Goal: Task Accomplishment & Management: Complete application form

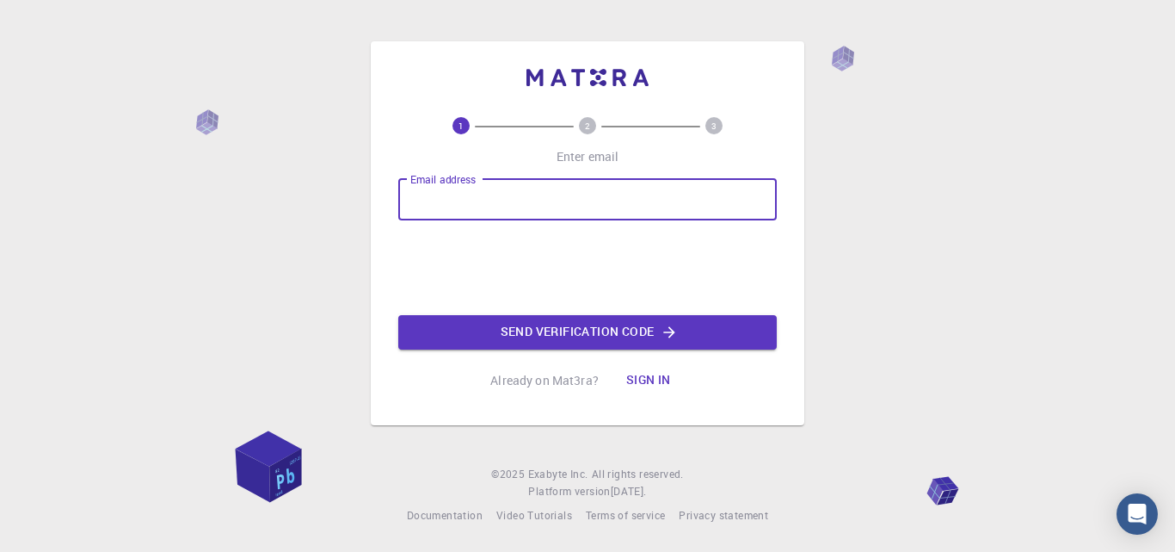
type input "[EMAIL_ADDRESS][DOMAIN_NAME]"
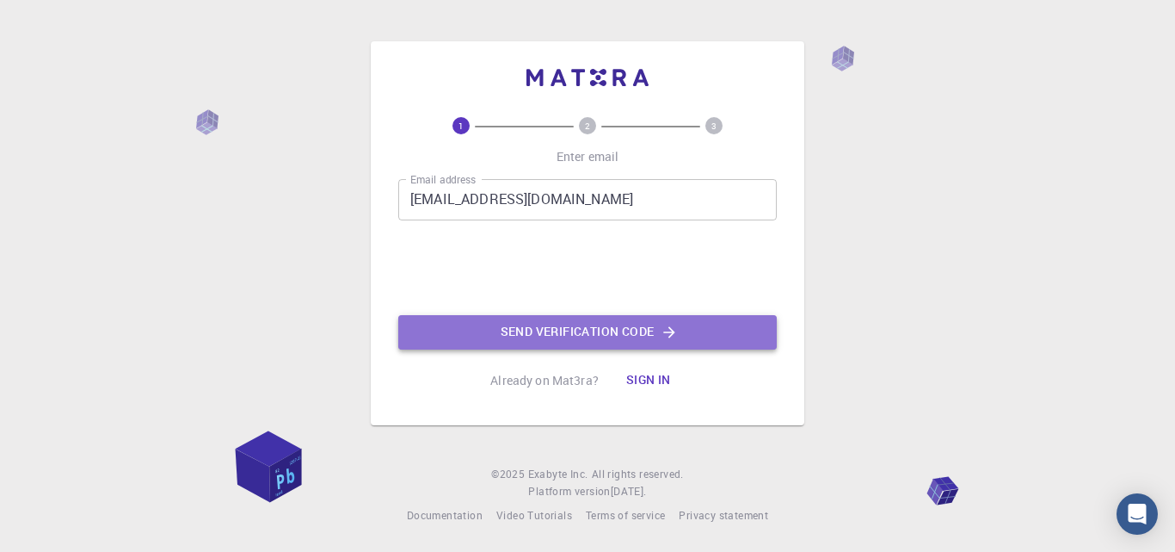
click at [542, 320] on button "Send verification code" at bounding box center [587, 332] width 379 height 34
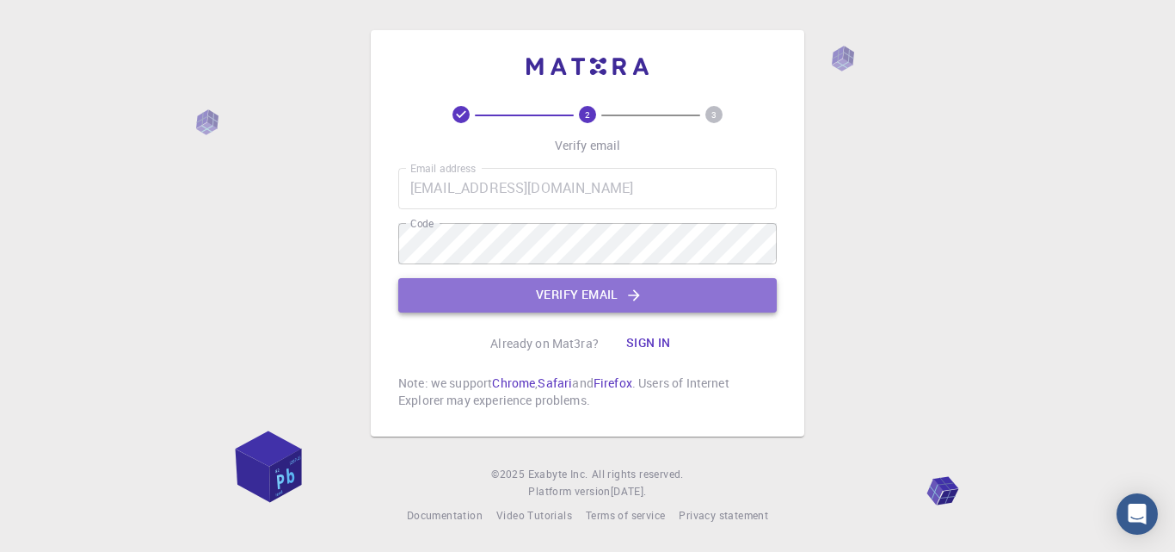
click at [518, 290] on button "Verify email" at bounding box center [587, 295] width 379 height 34
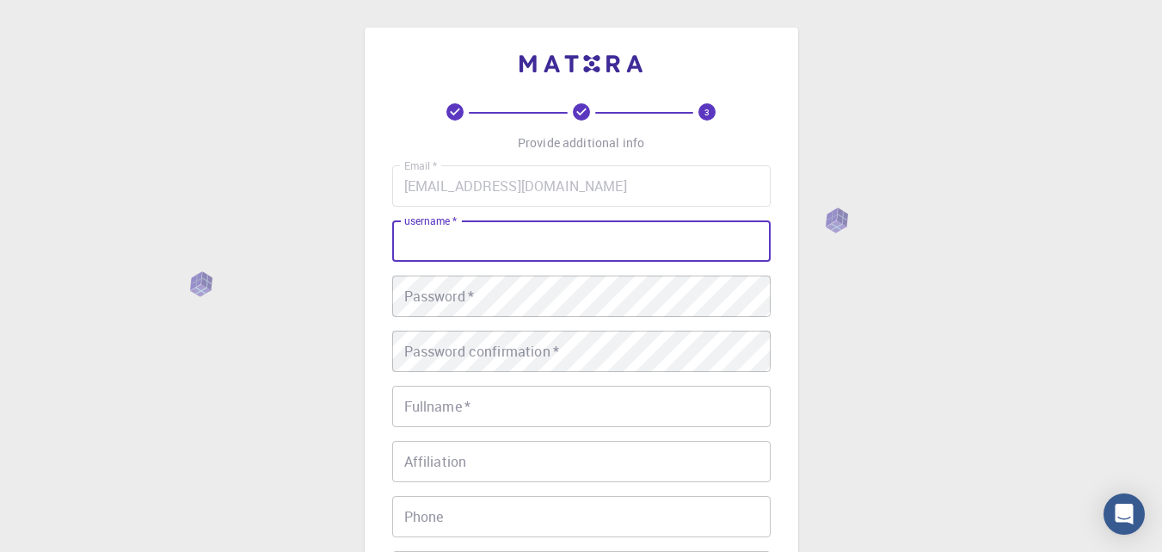
click at [484, 242] on input "username   *" at bounding box center [581, 240] width 379 height 41
type input "malthini"
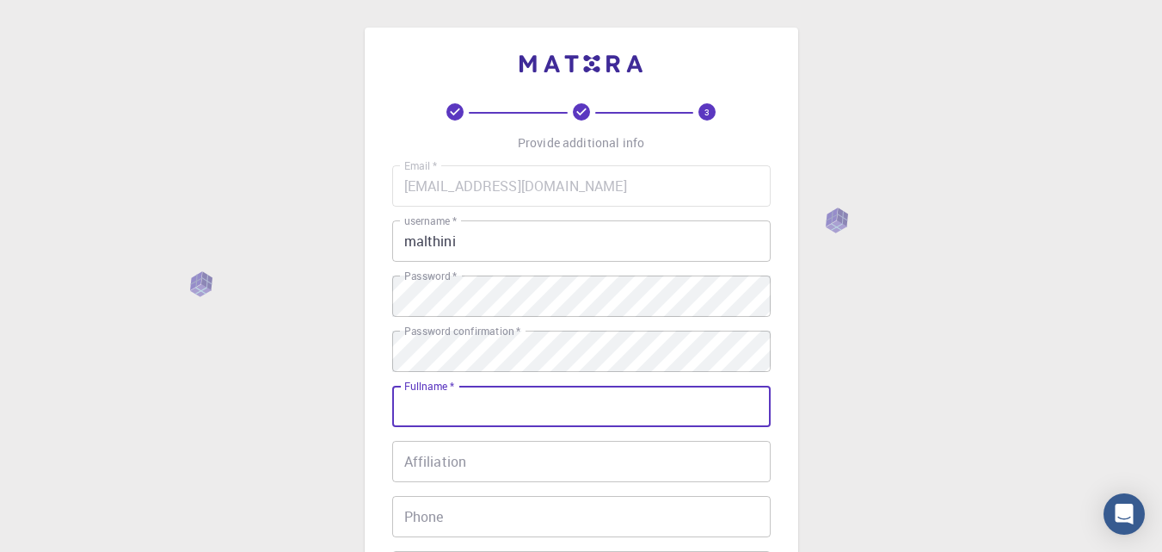
click at [478, 417] on input "Fullname   *" at bounding box center [581, 405] width 379 height 41
click at [470, 392] on input "Fullname   *" at bounding box center [581, 405] width 379 height 41
type input "Malthini Dep Weerasinghe"
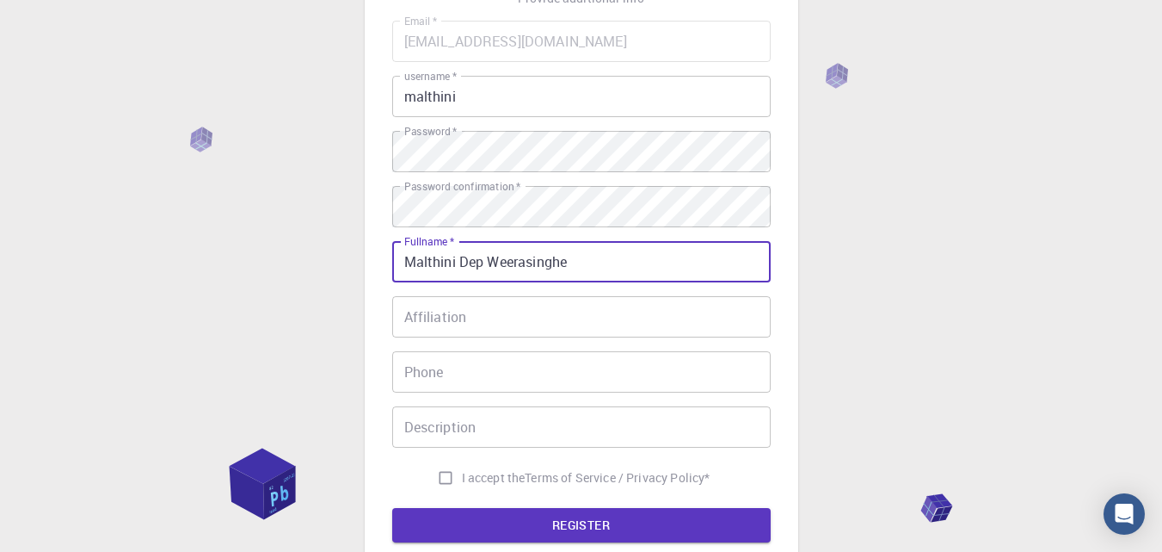
scroll to position [158, 0]
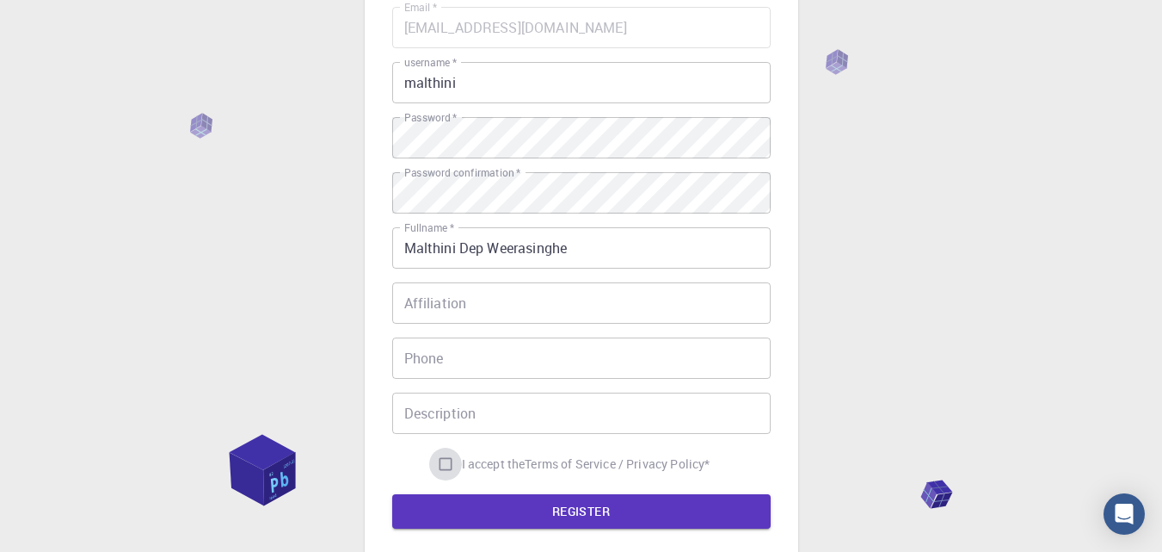
click at [440, 465] on input "I accept the Terms of Service / Privacy Policy *" at bounding box center [445, 463] width 33 height 33
checkbox input "true"
click at [508, 517] on button "REGISTER" at bounding box center [581, 511] width 379 height 34
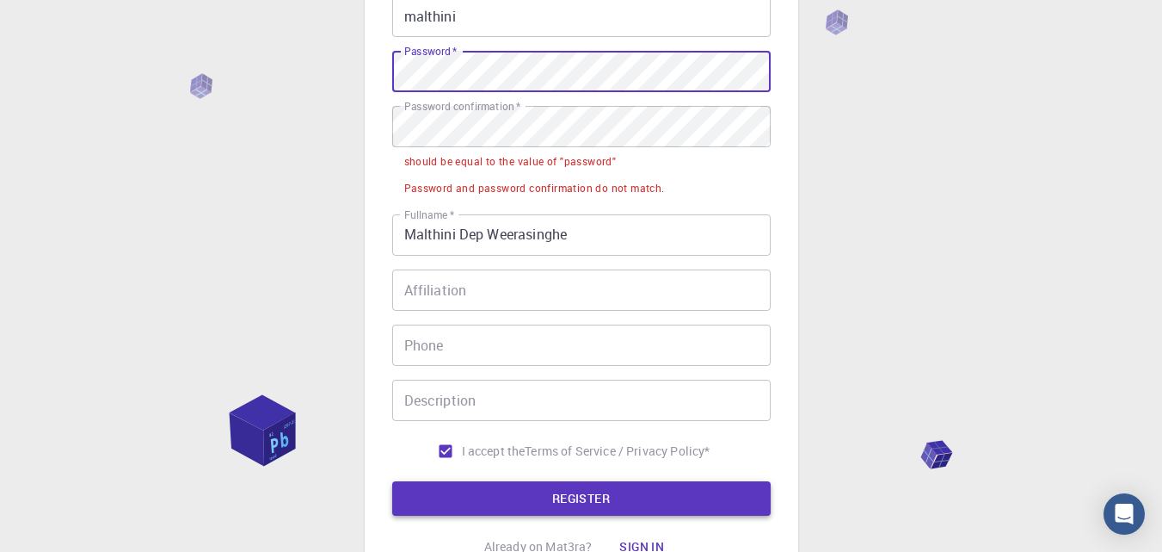
scroll to position [240, 0]
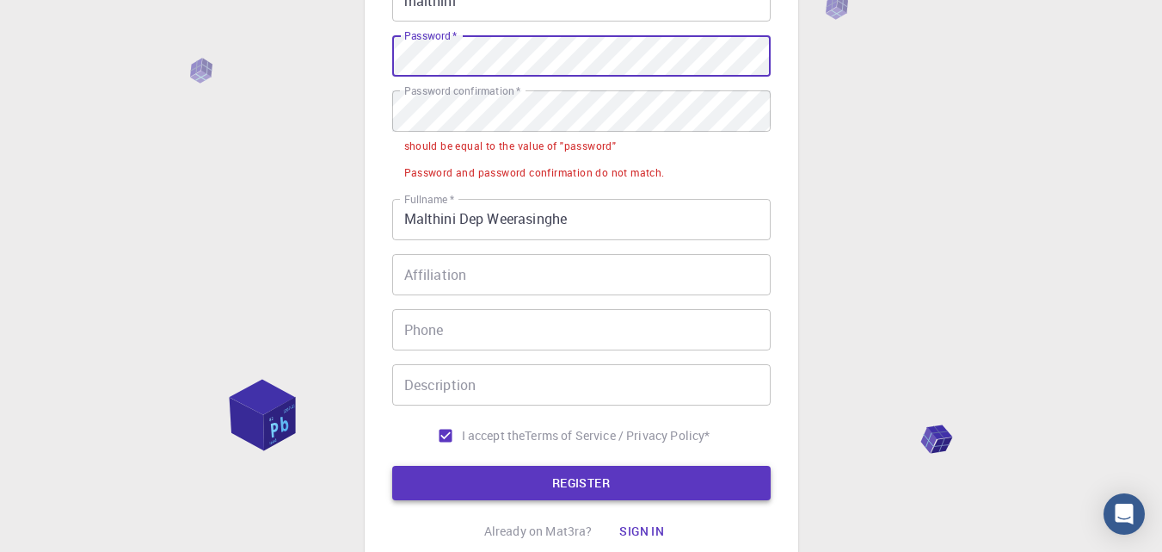
click at [748, 479] on button "REGISTER" at bounding box center [581, 482] width 379 height 34
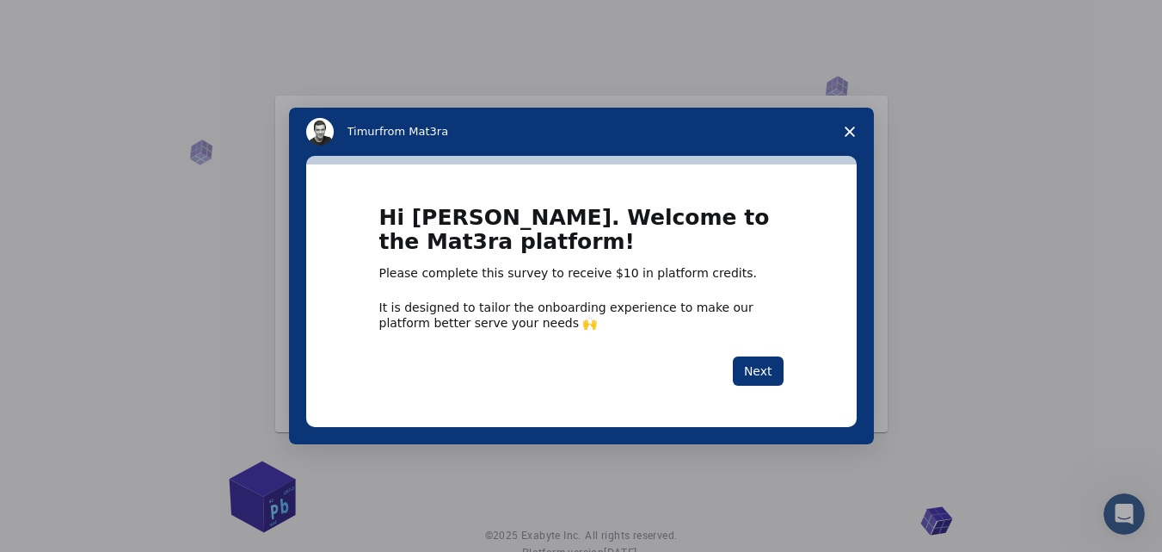
click at [1102, 183] on div "Intercom messenger" at bounding box center [581, 276] width 1162 height 552
click at [772, 362] on button "Next" at bounding box center [758, 370] width 51 height 29
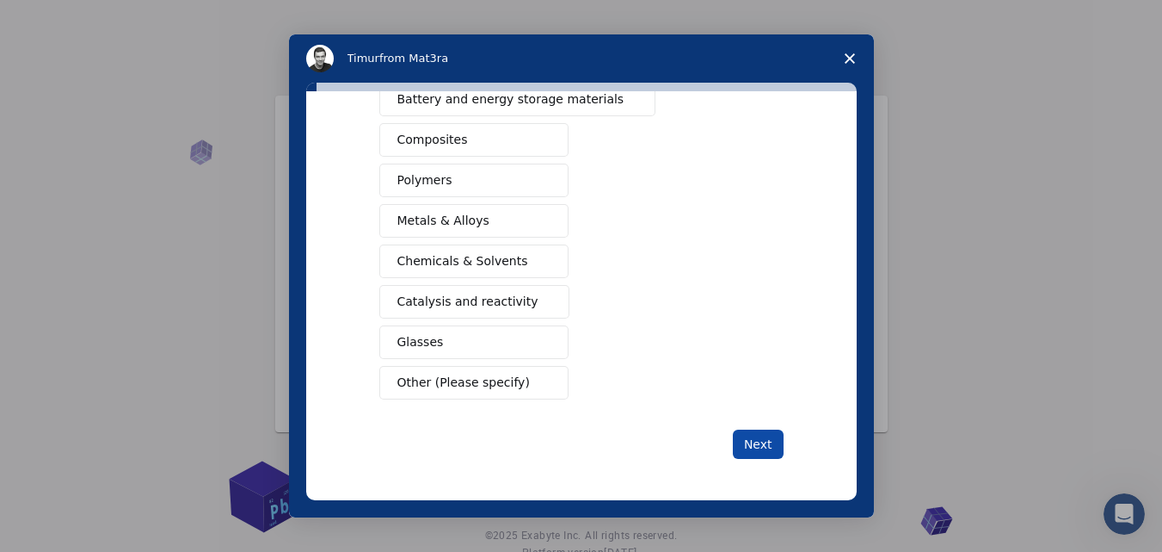
click at [767, 454] on button "Next" at bounding box center [758, 443] width 51 height 29
